Goal: Task Accomplishment & Management: Use online tool/utility

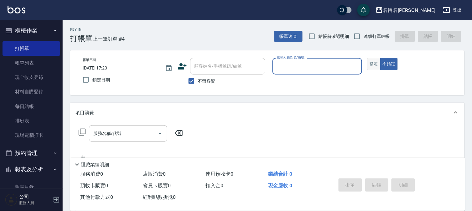
click at [371, 62] on button "指定" at bounding box center [373, 64] width 13 height 12
click at [340, 64] on input "服務人員姓名/編號" at bounding box center [317, 66] width 84 height 11
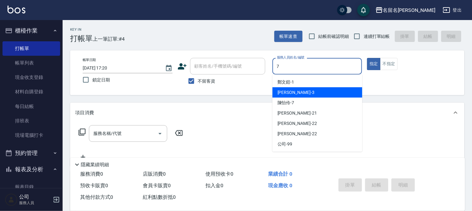
type input "陳怡伶-7"
type button "true"
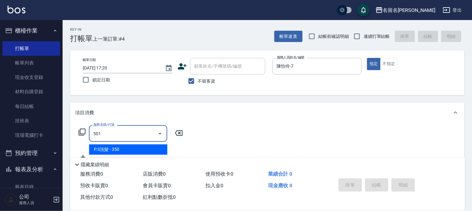
type input "P.S洗髮(501)"
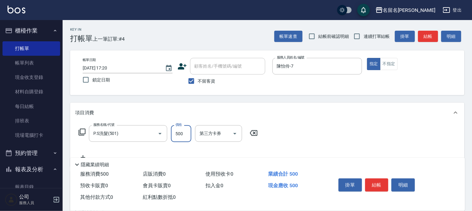
type input "500"
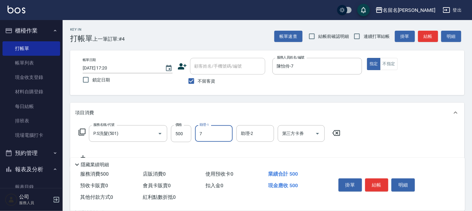
type input "陳怡伶-7"
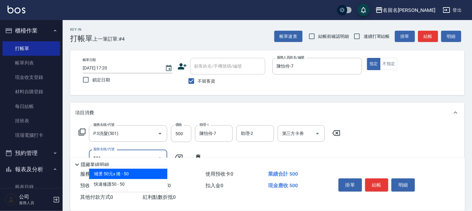
type input "P.S洗髮(501)"
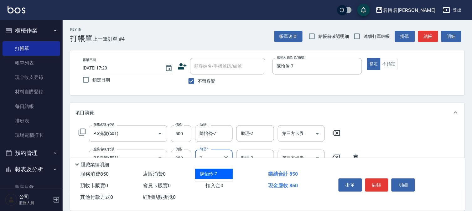
type input "陳怡伶-7"
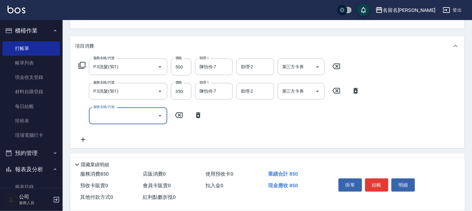
scroll to position [69, 0]
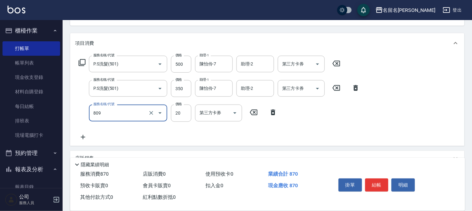
type input "[PERSON_NAME](809)"
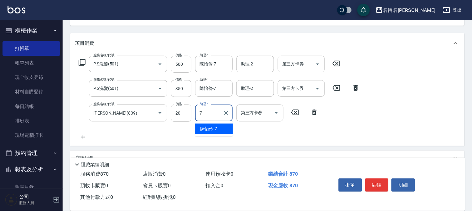
type input "陳怡伶-7"
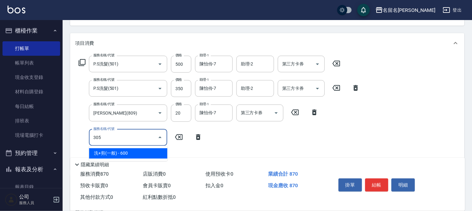
type input "洗+剪(一般)(305)"
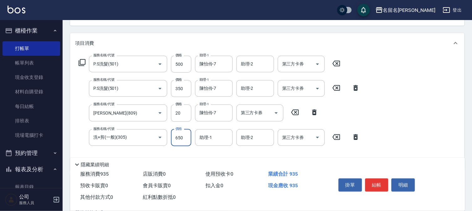
type input "650"
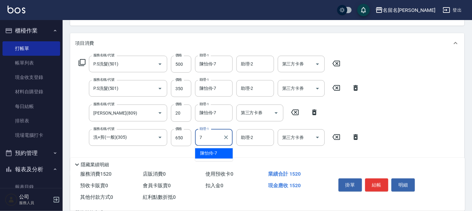
type input "陳怡伶-7"
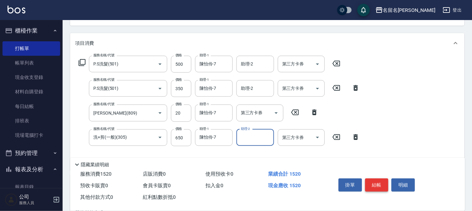
click at [373, 184] on button "結帳" at bounding box center [376, 184] width 23 height 13
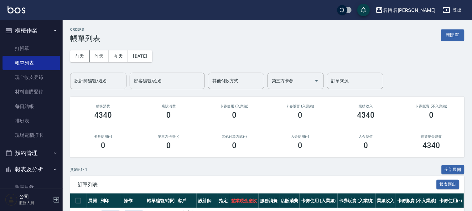
click at [102, 88] on div "設計師編號/姓名" at bounding box center [98, 81] width 56 height 17
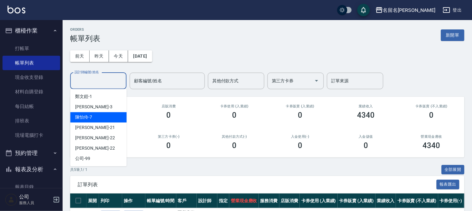
click at [98, 118] on div "陳怡伶 -7" at bounding box center [98, 117] width 56 height 10
type input "陳怡伶-7"
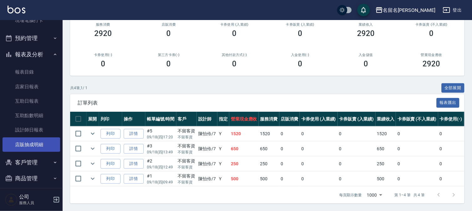
scroll to position [120, 0]
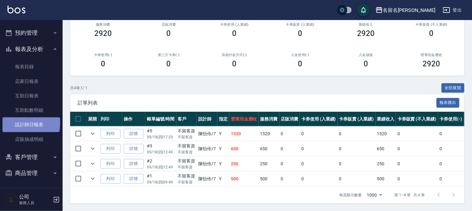
click at [30, 121] on link "設計師日報表" at bounding box center [32, 124] width 58 height 14
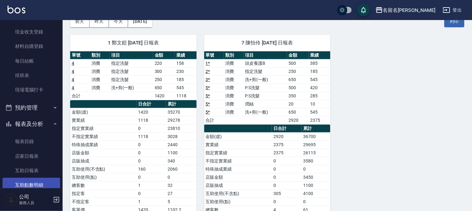
scroll to position [16, 0]
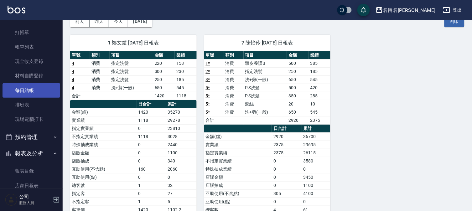
click at [31, 94] on link "每日結帳" at bounding box center [32, 90] width 58 height 14
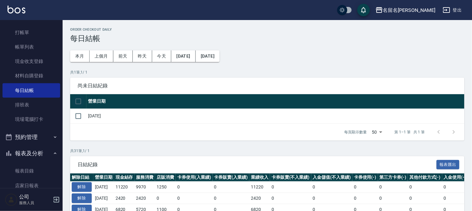
click at [80, 101] on input "checkbox" at bounding box center [78, 101] width 13 height 13
checkbox input "true"
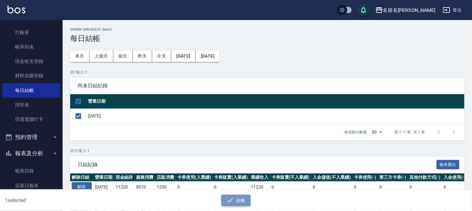
click at [245, 196] on button "結帳" at bounding box center [235, 201] width 29 height 12
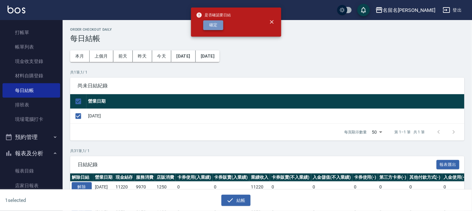
click at [215, 26] on button "確定" at bounding box center [213, 25] width 20 height 10
checkbox input "false"
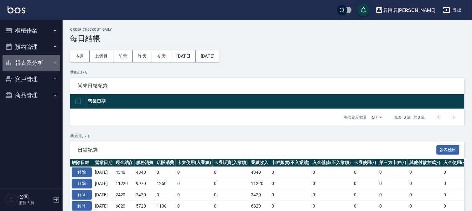
click at [22, 64] on button "報表及分析" at bounding box center [32, 63] width 58 height 16
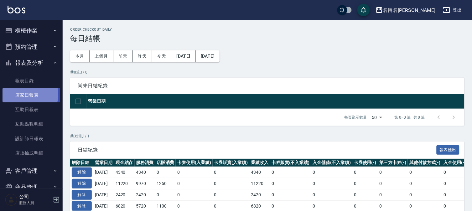
click at [24, 95] on link "店家日報表" at bounding box center [32, 95] width 58 height 14
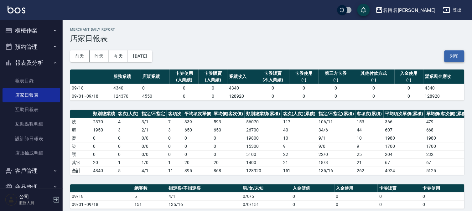
click at [453, 57] on button "列印" at bounding box center [454, 56] width 20 height 12
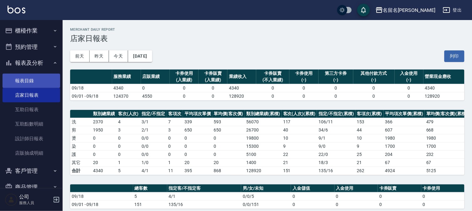
click at [24, 77] on link "報表目錄" at bounding box center [32, 81] width 58 height 14
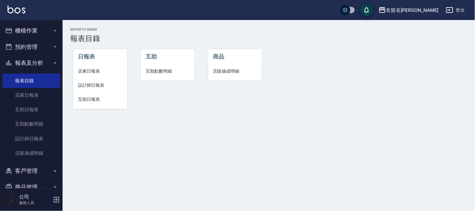
click at [90, 85] on span "設計師日報表" at bounding box center [100, 85] width 44 height 7
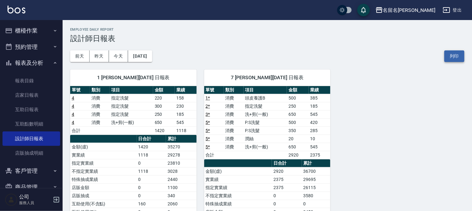
click at [454, 54] on button "列印" at bounding box center [454, 56] width 20 height 12
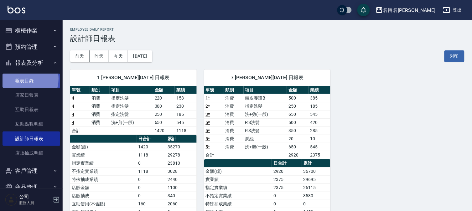
click at [22, 79] on link "報表目錄" at bounding box center [32, 81] width 58 height 14
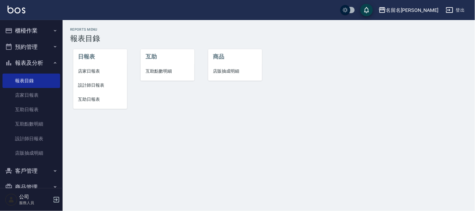
click at [90, 100] on span "互助日報表" at bounding box center [100, 99] width 44 height 7
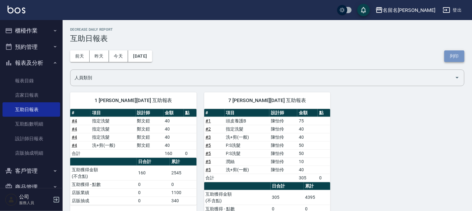
click at [450, 57] on button "列印" at bounding box center [454, 56] width 20 height 12
